Goal: Transaction & Acquisition: Subscribe to service/newsletter

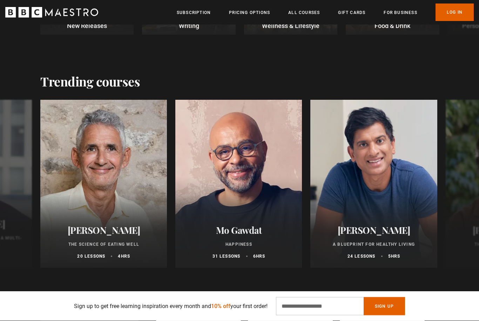
scroll to position [285, 0]
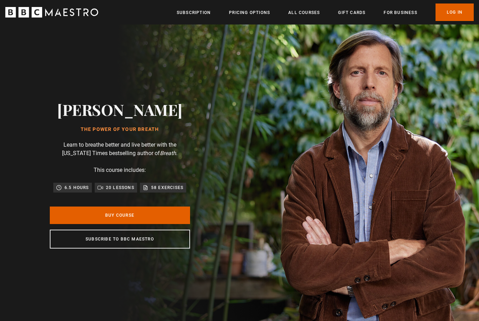
click at [456, 192] on img at bounding box center [264, 175] width 479 height 300
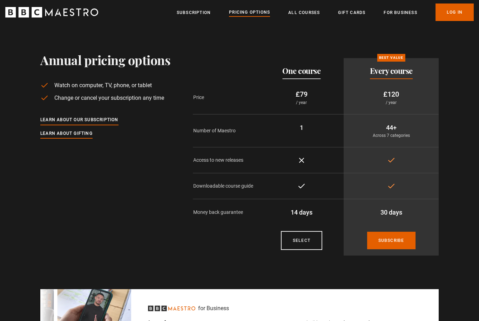
click at [195, 16] on link "Subscription" at bounding box center [194, 12] width 34 height 7
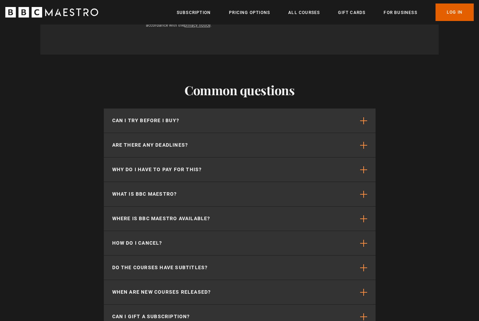
scroll to position [1824, 0]
click at [357, 109] on button "Can I try before I buy?" at bounding box center [240, 121] width 272 height 24
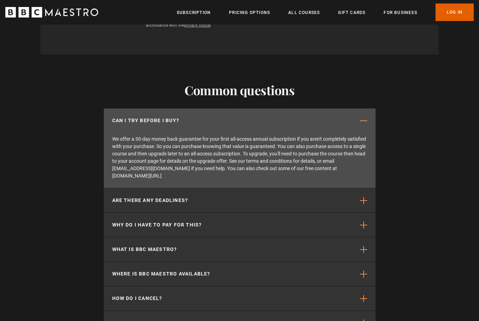
scroll to position [0, 275]
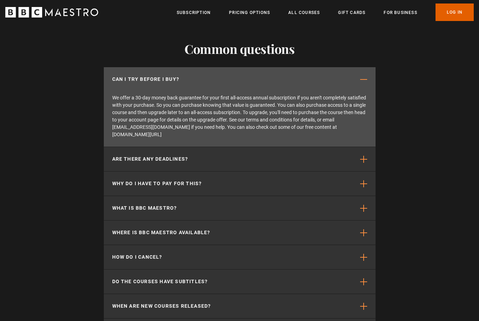
click at [365, 199] on button "What is BBC Maestro?" at bounding box center [240, 209] width 272 height 24
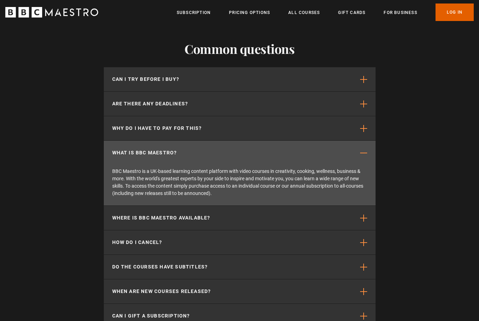
scroll to position [0, 367]
click at [357, 206] on button "Where is BBC Maestro available?" at bounding box center [240, 218] width 272 height 24
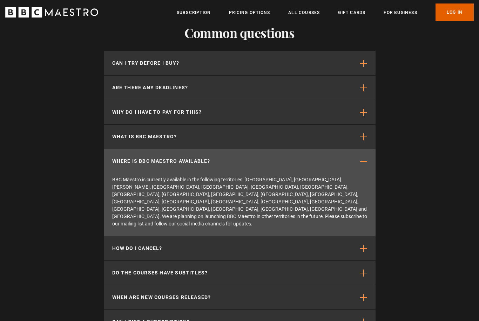
scroll to position [1880, 0]
